Goal: Task Accomplishment & Management: Check status

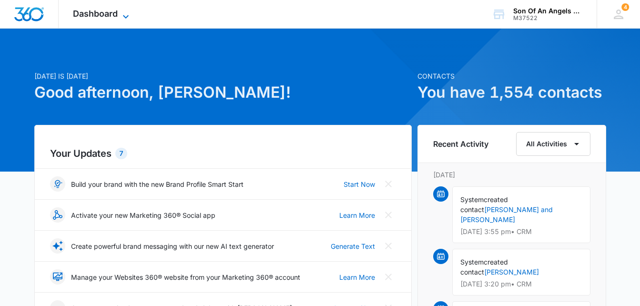
click at [125, 20] on icon at bounding box center [125, 16] width 11 height 11
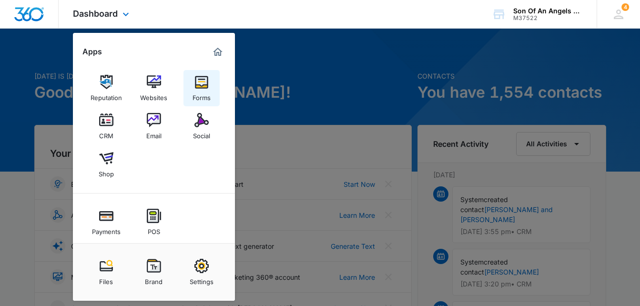
click at [203, 85] on img at bounding box center [201, 82] width 14 height 14
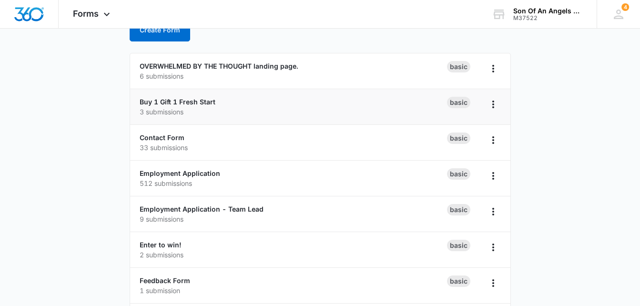
scroll to position [67, 0]
click at [149, 172] on link "Employment Application" at bounding box center [180, 172] width 81 height 8
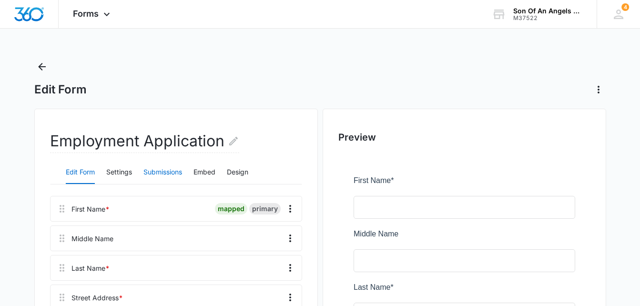
click at [161, 169] on button "Submissions" at bounding box center [162, 172] width 39 height 23
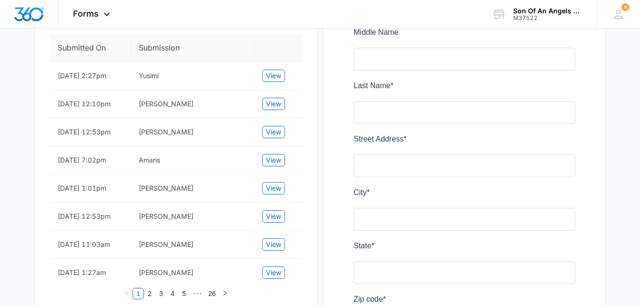
scroll to position [207, 0]
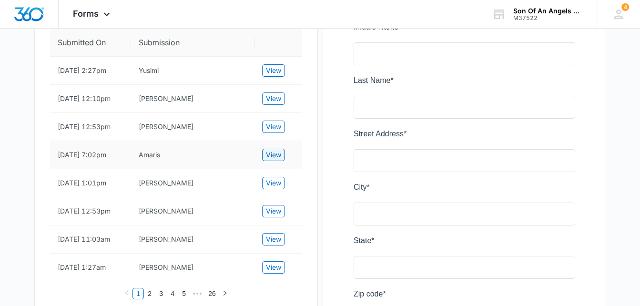
click at [269, 161] on button "View" at bounding box center [273, 155] width 23 height 12
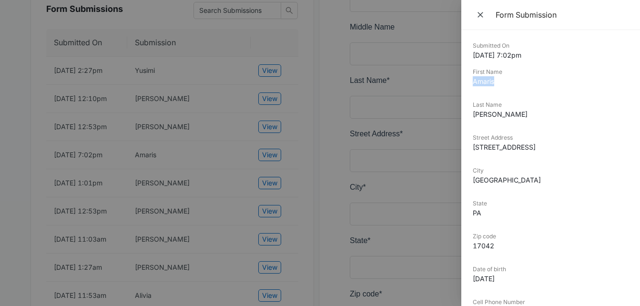
drag, startPoint x: 504, startPoint y: 82, endPoint x: 474, endPoint y: 84, distance: 30.5
click at [474, 84] on dd "Amaris" at bounding box center [551, 81] width 156 height 10
copy dd "Amaris"
